Goal: Task Accomplishment & Management: Complete application form

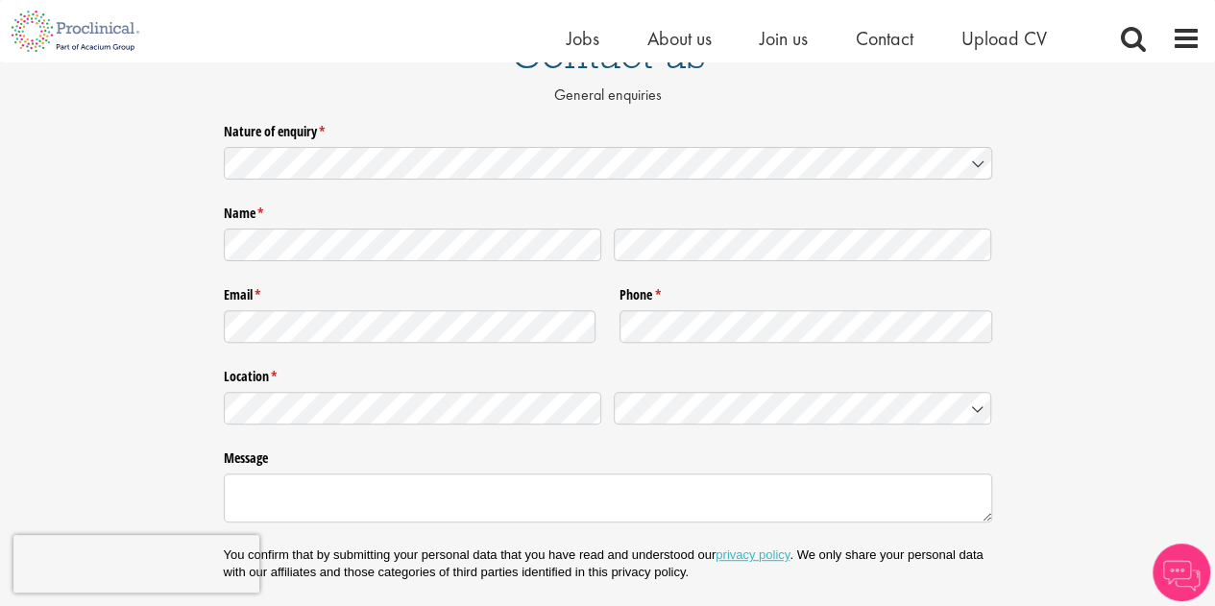
scroll to position [192, 0]
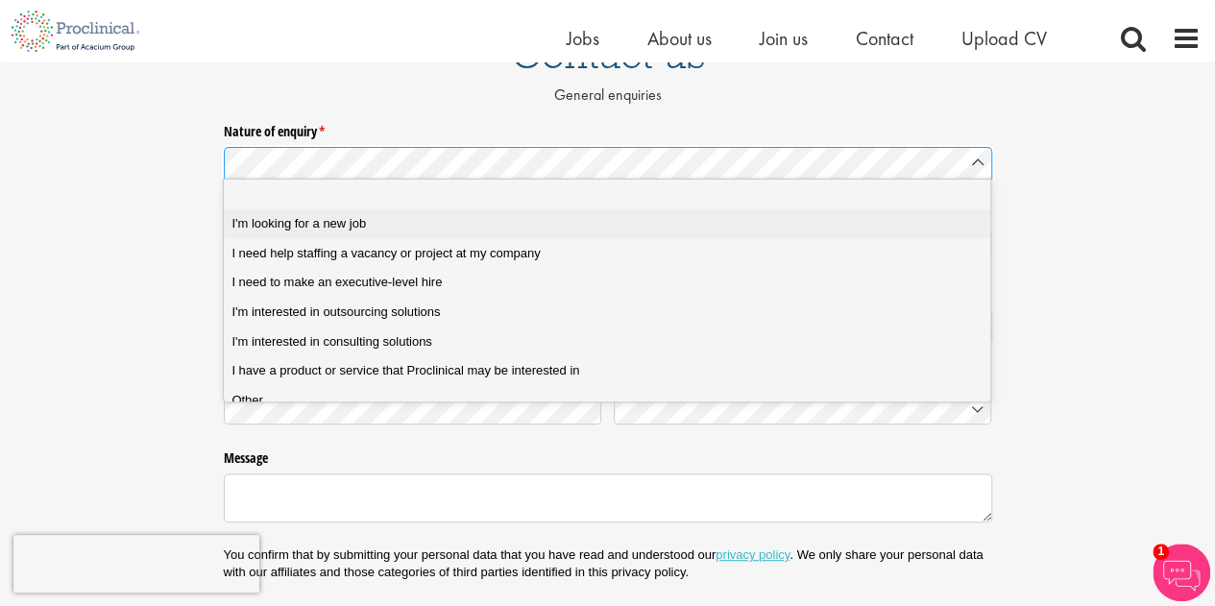
click at [319, 218] on span "I'm looking for a new job" at bounding box center [298, 223] width 134 height 17
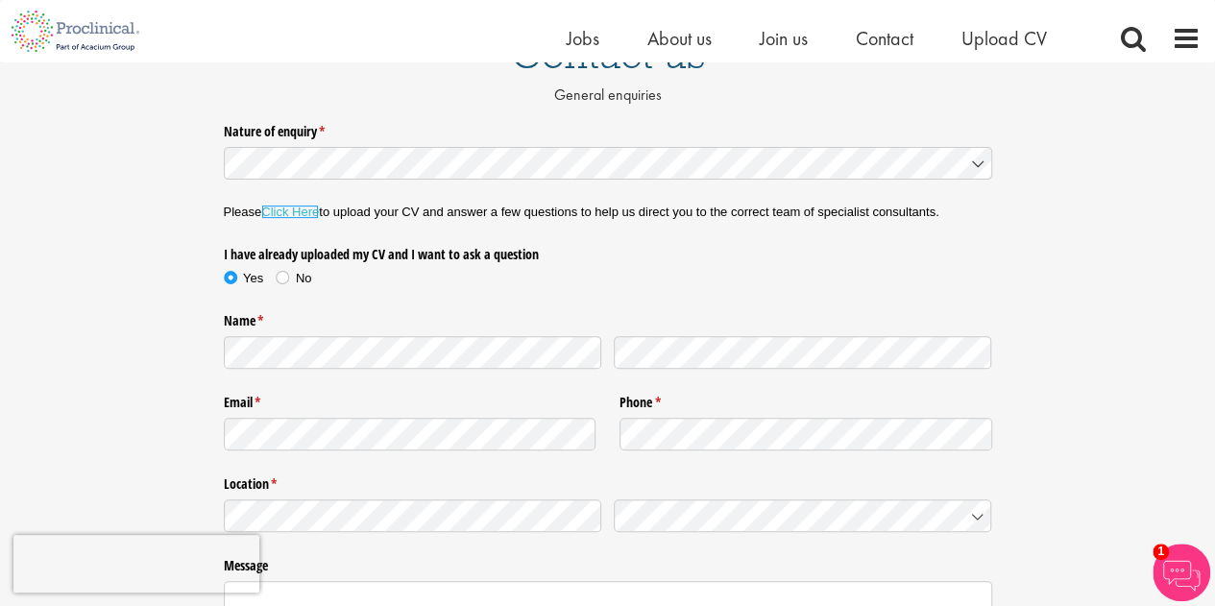
click at [293, 205] on link "Click Here" at bounding box center [290, 212] width 58 height 14
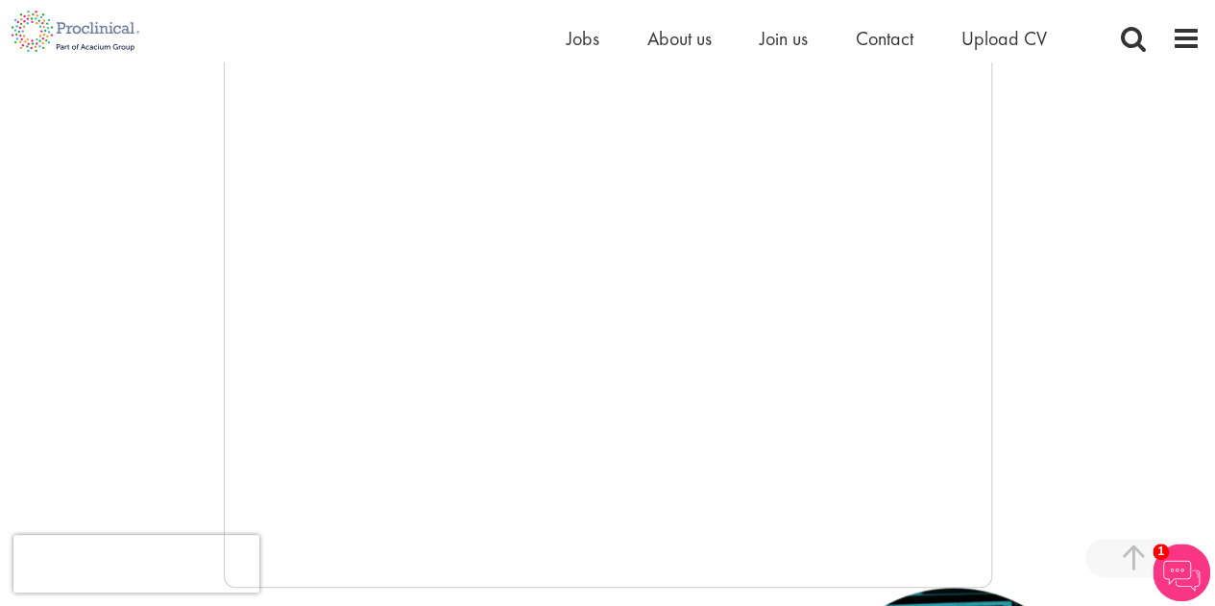
scroll to position [382, 0]
click at [1003, 34] on span "Upload CV" at bounding box center [1003, 38] width 85 height 25
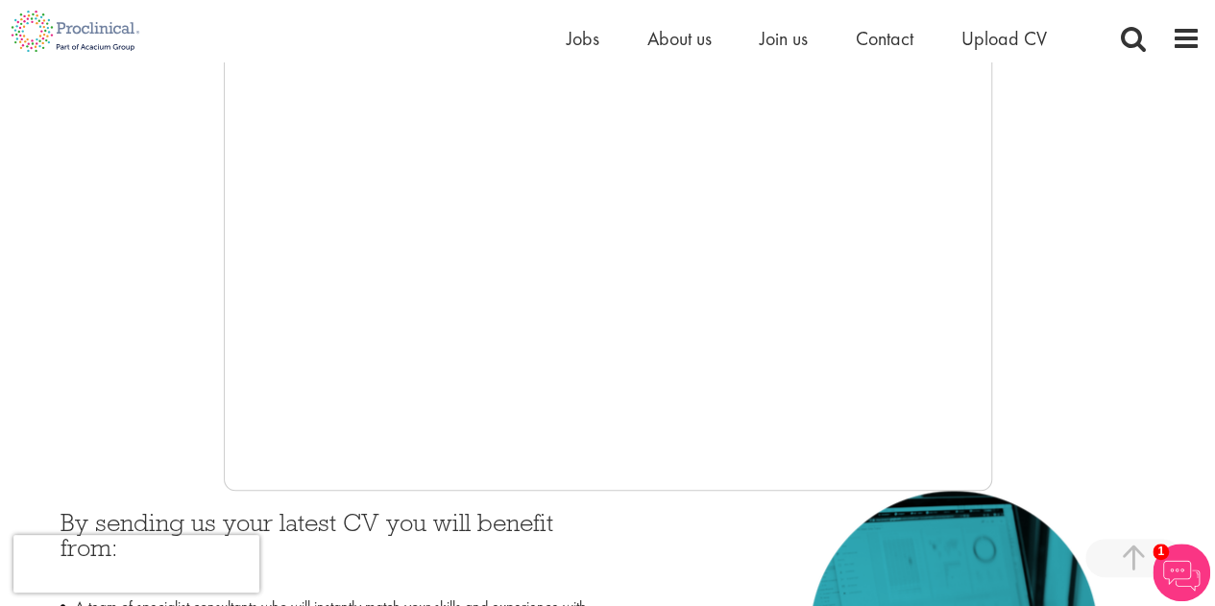
scroll to position [480, 0]
